Goal: Information Seeking & Learning: Learn about a topic

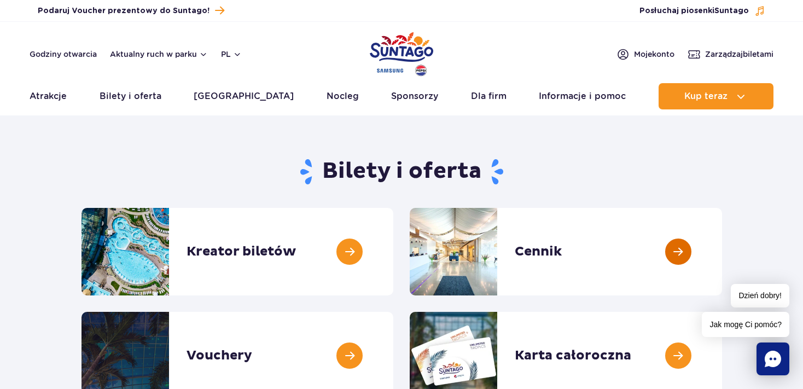
click at [722, 250] on link at bounding box center [722, 251] width 0 height 87
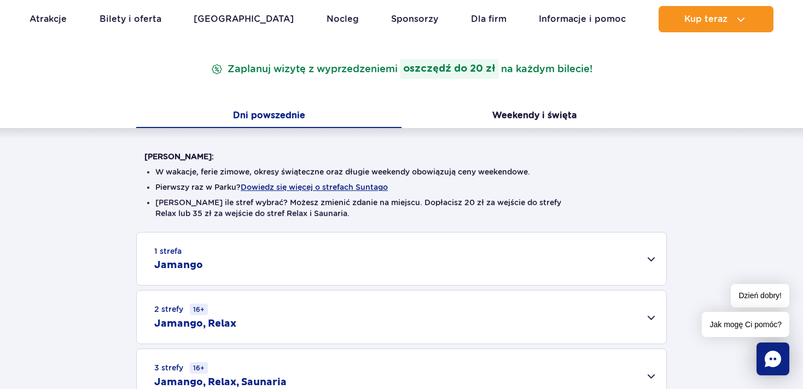
scroll to position [231, 0]
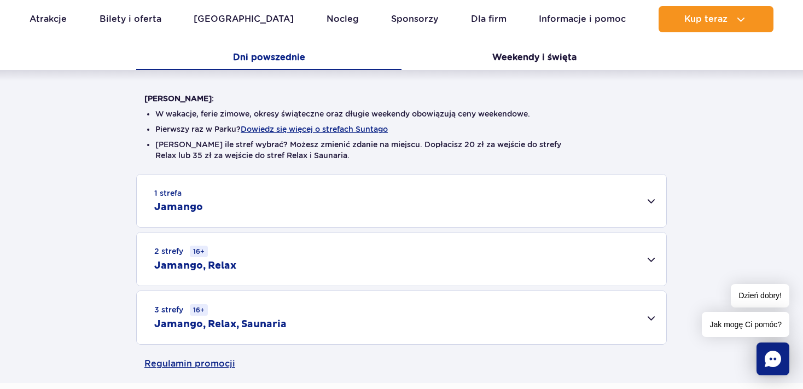
click at [652, 261] on div "2 strefy 16+ Jamango, Relax" at bounding box center [401, 258] width 529 height 53
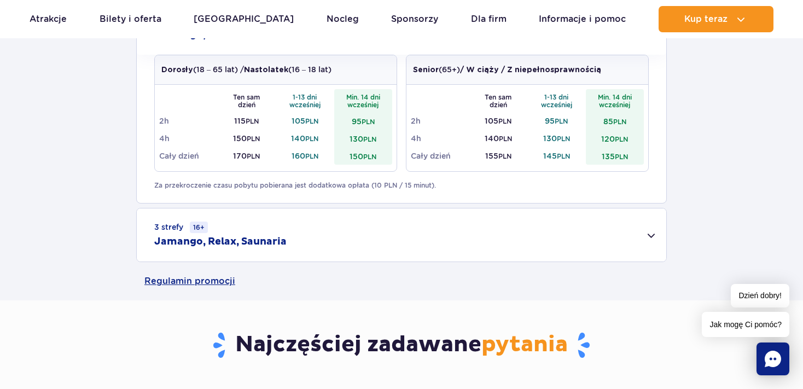
scroll to position [346, 0]
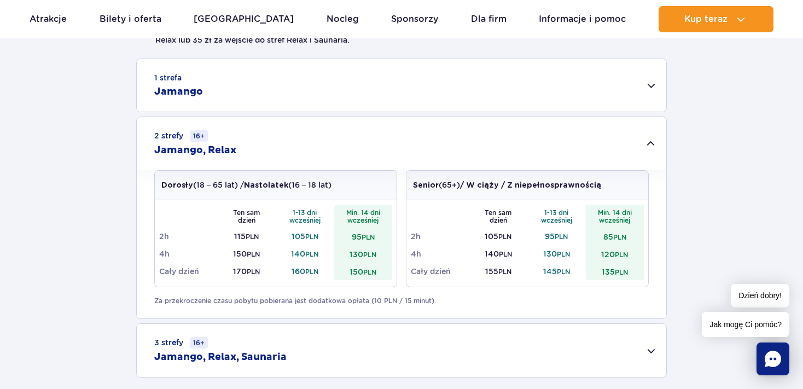
click at [653, 86] on div "1 strefa Jamango" at bounding box center [401, 85] width 529 height 52
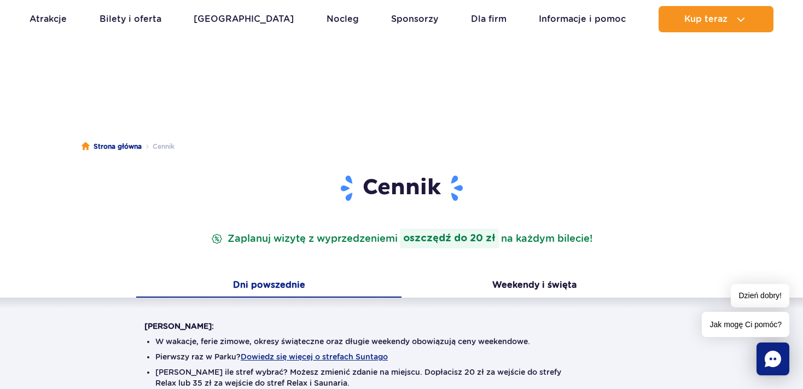
scroll to position [0, 0]
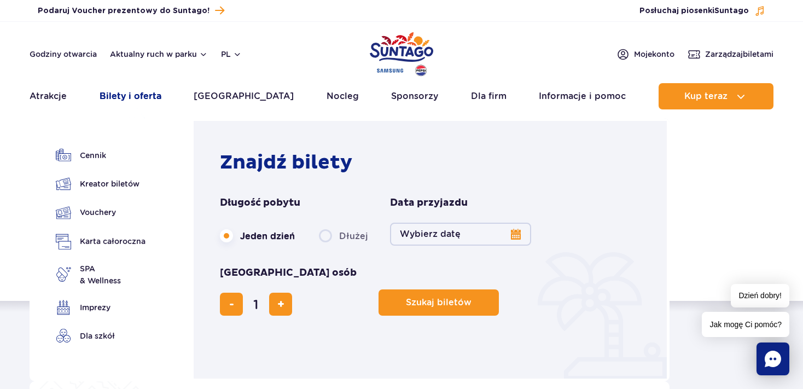
click at [143, 95] on link "Bilety i oferta" at bounding box center [130, 96] width 62 height 26
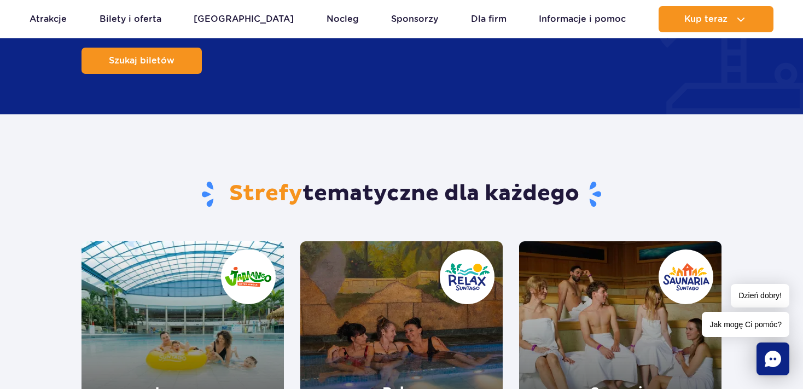
scroll to position [1039, 0]
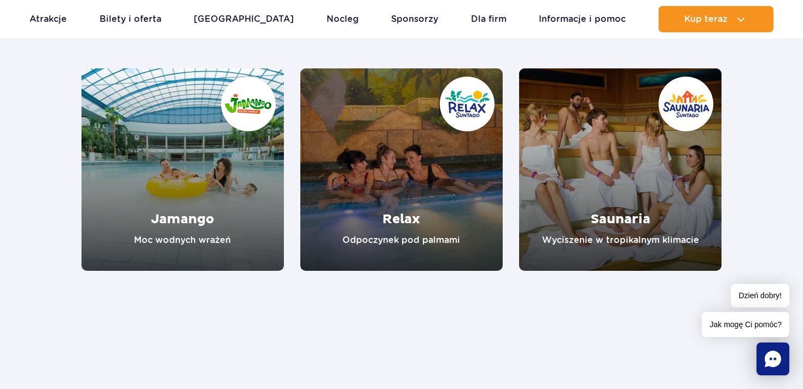
click at [191, 173] on link "Jamango" at bounding box center [182, 169] width 202 height 202
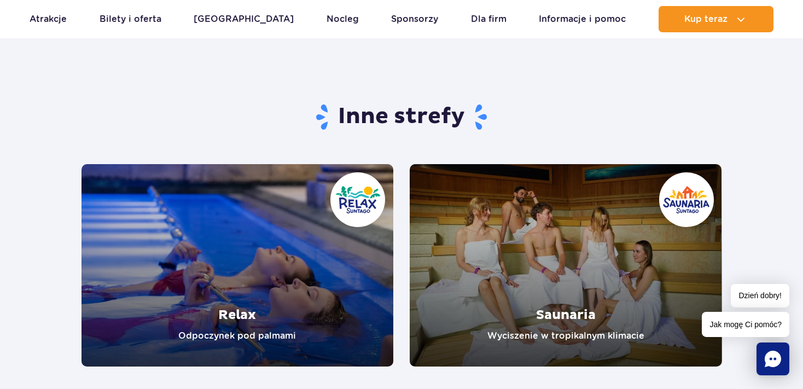
scroll to position [2193, 0]
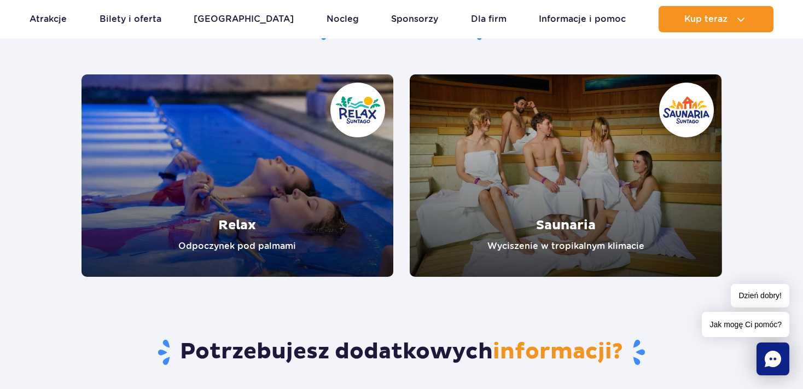
click at [244, 211] on link "Relax" at bounding box center [237, 175] width 312 height 202
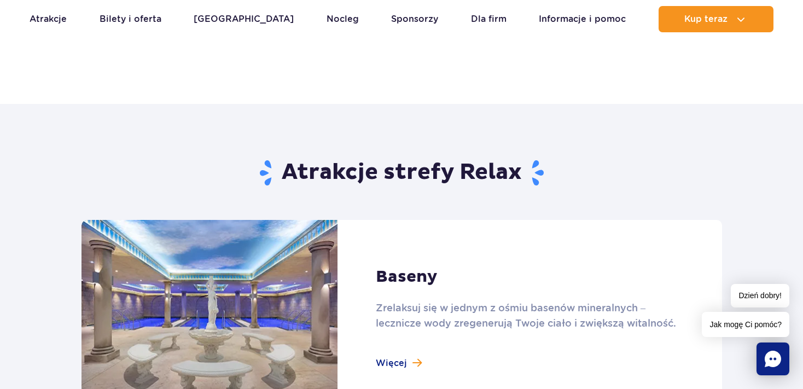
scroll to position [693, 0]
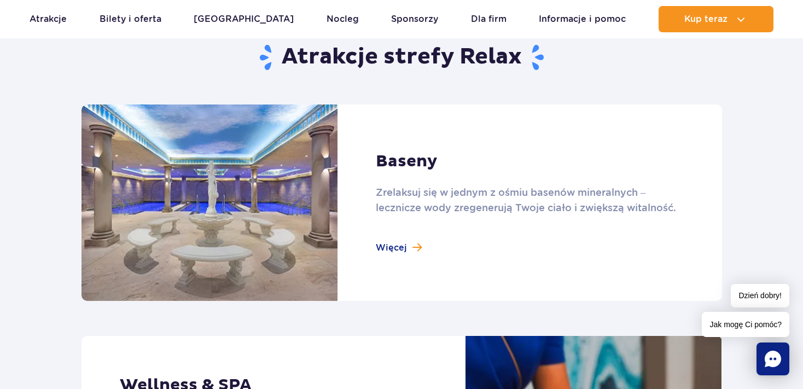
click at [402, 246] on link at bounding box center [401, 202] width 640 height 196
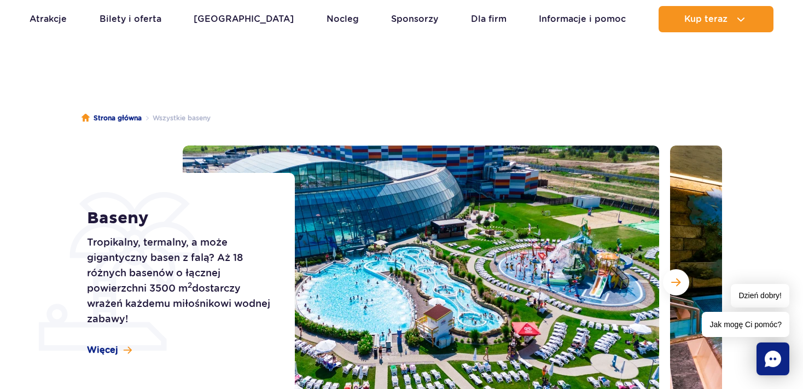
scroll to position [57, 0]
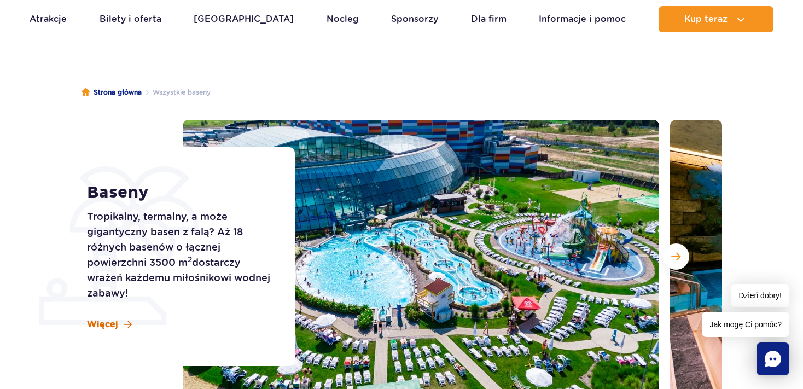
click at [109, 321] on span "Więcej" at bounding box center [102, 324] width 31 height 12
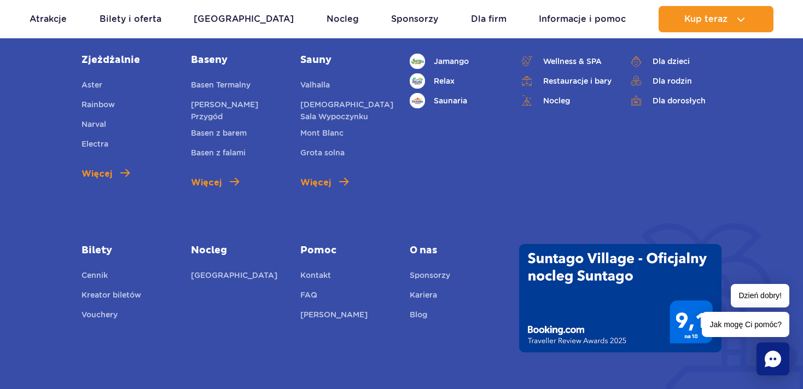
scroll to position [3290, 0]
